Goal: Information Seeking & Learning: Learn about a topic

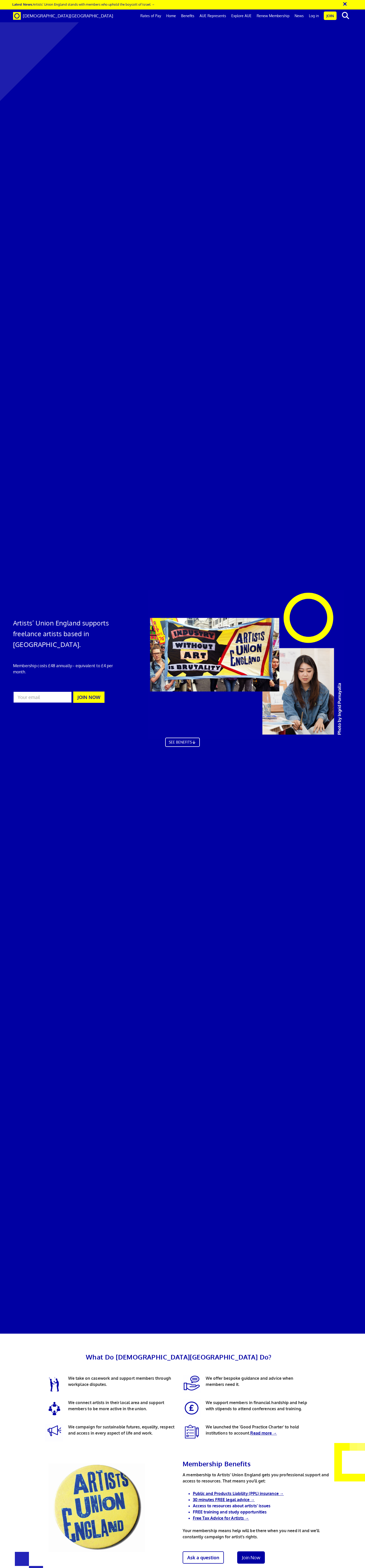
scroll to position [1391, 0]
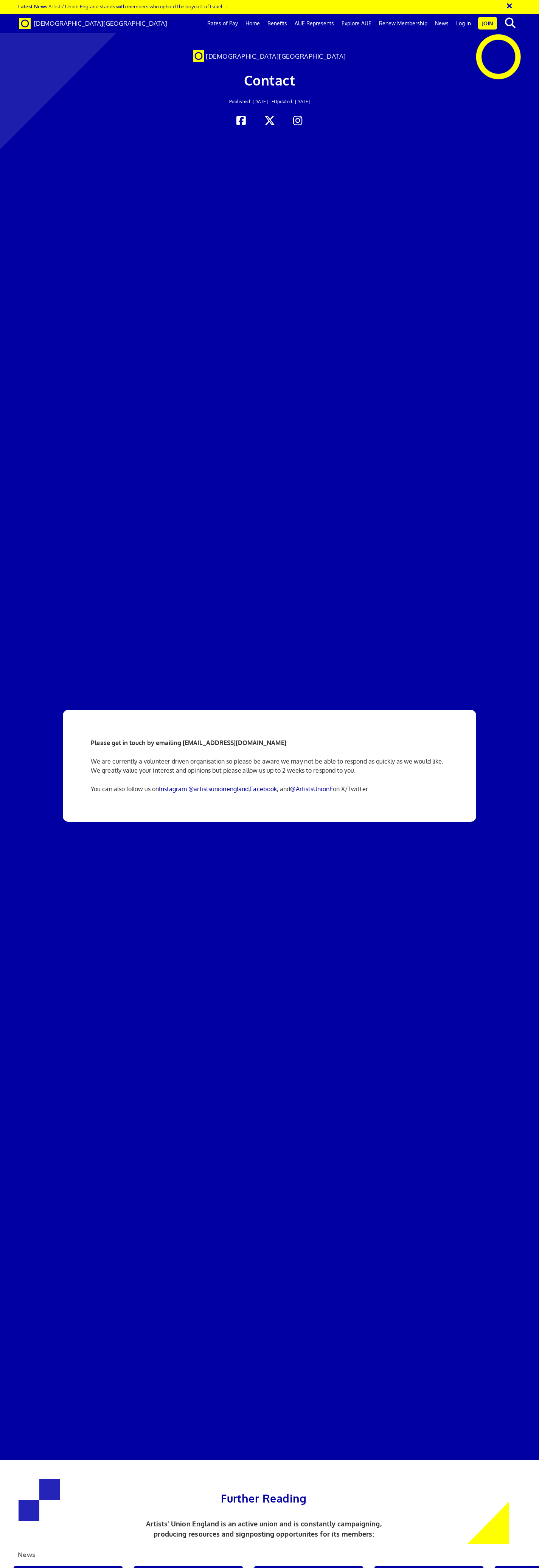
scroll to position [45, 0]
drag, startPoint x: 284, startPoint y: 125, endPoint x: 183, endPoint y: 128, distance: 101.0
click at [183, 739] on p "Please get in touch by emailing info@artistsunionengland.org.uk" at bounding box center [269, 742] width 357 height 9
copy strong "info@artistsunionengland.org.uk"
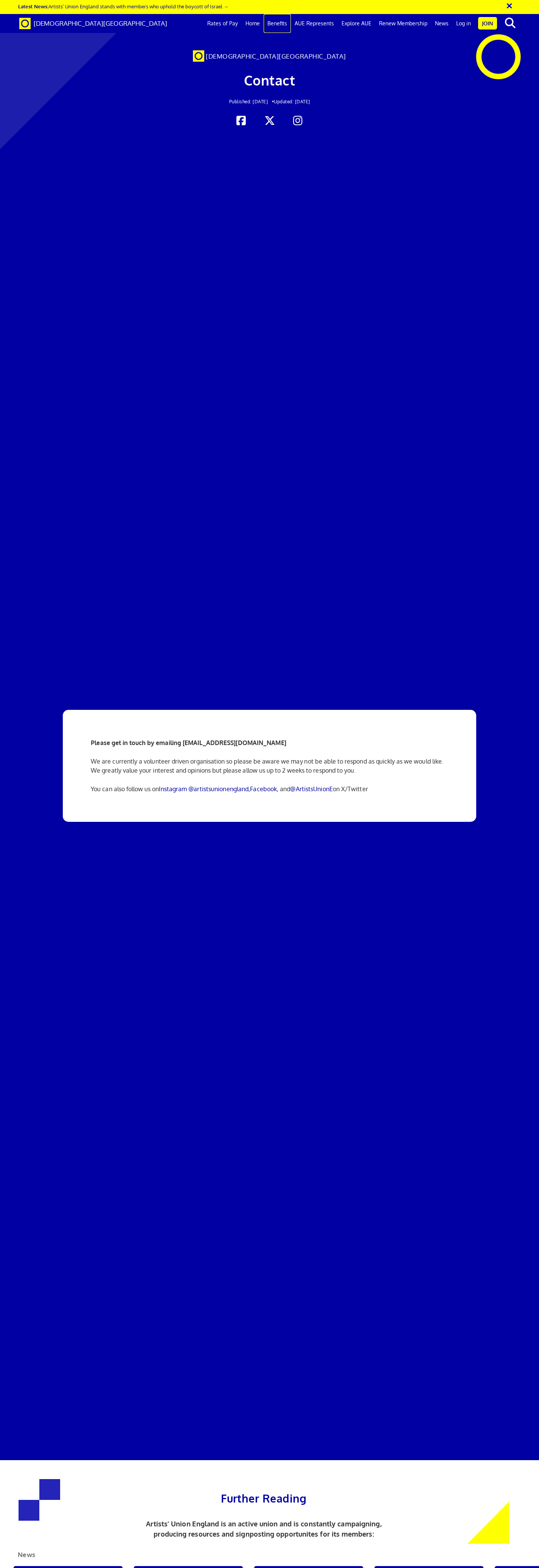
click at [278, 23] on link "Benefits" at bounding box center [277, 24] width 27 height 19
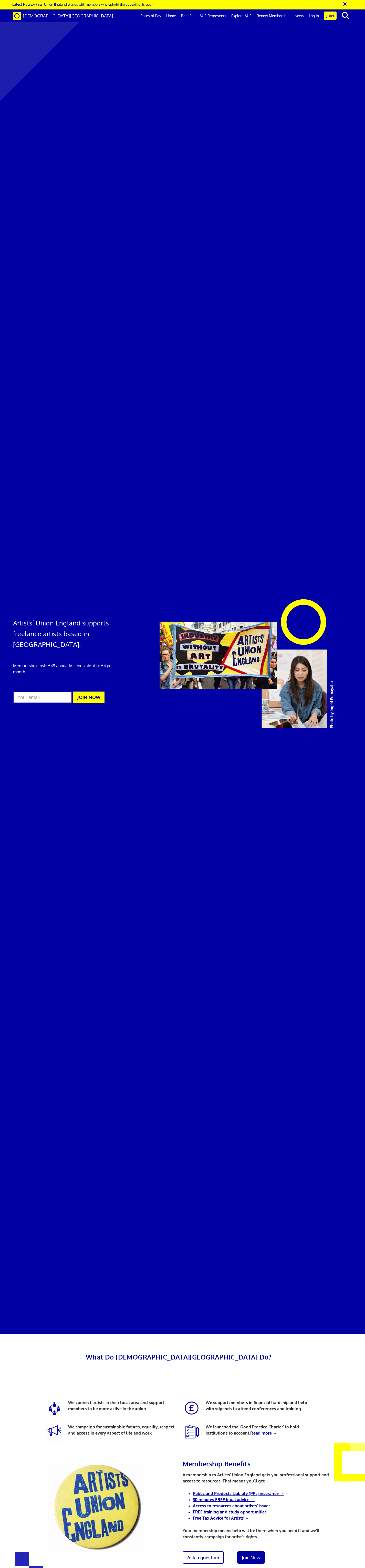
scroll to position [266, 0]
click at [202, 1503] on li "Access to resources about artists’ issues" at bounding box center [266, 1505] width 145 height 6
click at [193, 15] on link "Benefits" at bounding box center [187, 16] width 18 height 13
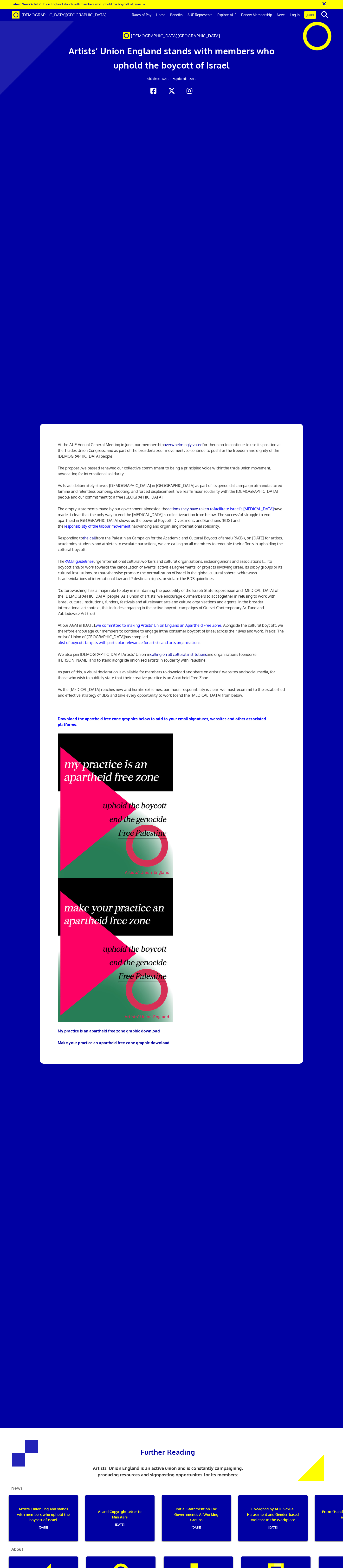
scroll to position [198, 0]
drag, startPoint x: 160, startPoint y: 87, endPoint x: 213, endPoint y: 87, distance: 53.0
click at [213, 587] on p "‘Culturewashing’ has a major role to play in maintaining the possibility of the…" at bounding box center [171, 601] width 227 height 29
copy p "Outset Contemporary Art Fund"
